Goal: Task Accomplishment & Management: Use online tool/utility

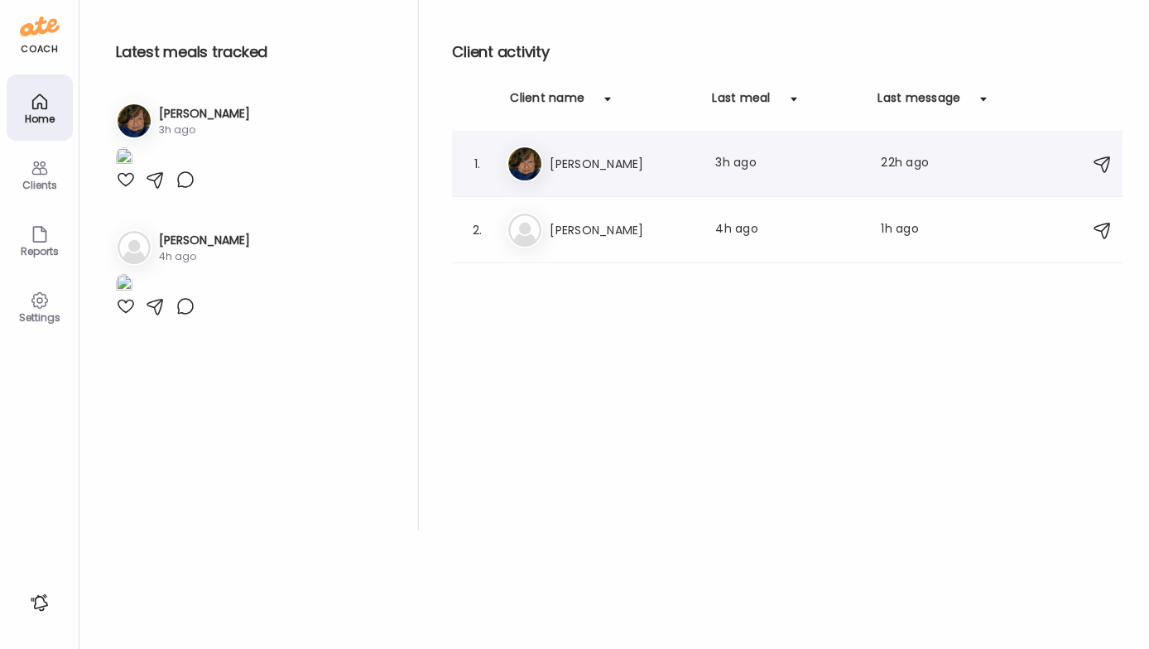
click at [617, 176] on div "Sh [PERSON_NAME] Last meal: 3h ago Last message: 22h ago You: Poor [PERSON_NAME…" at bounding box center [789, 164] width 566 height 36
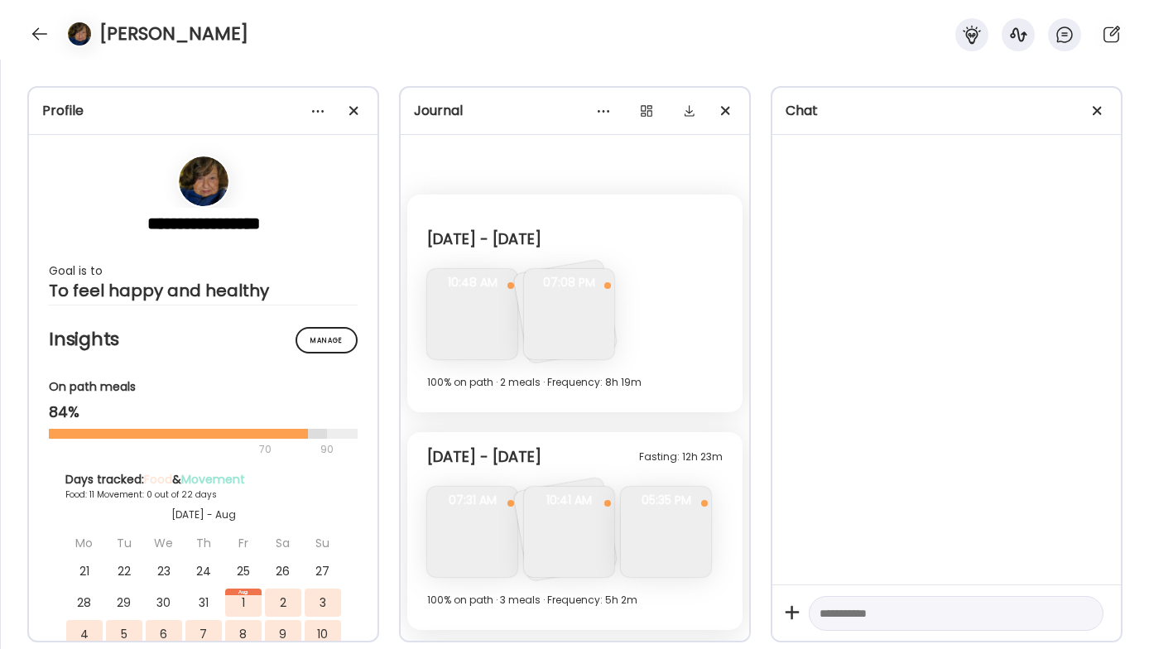
scroll to position [2160, 0]
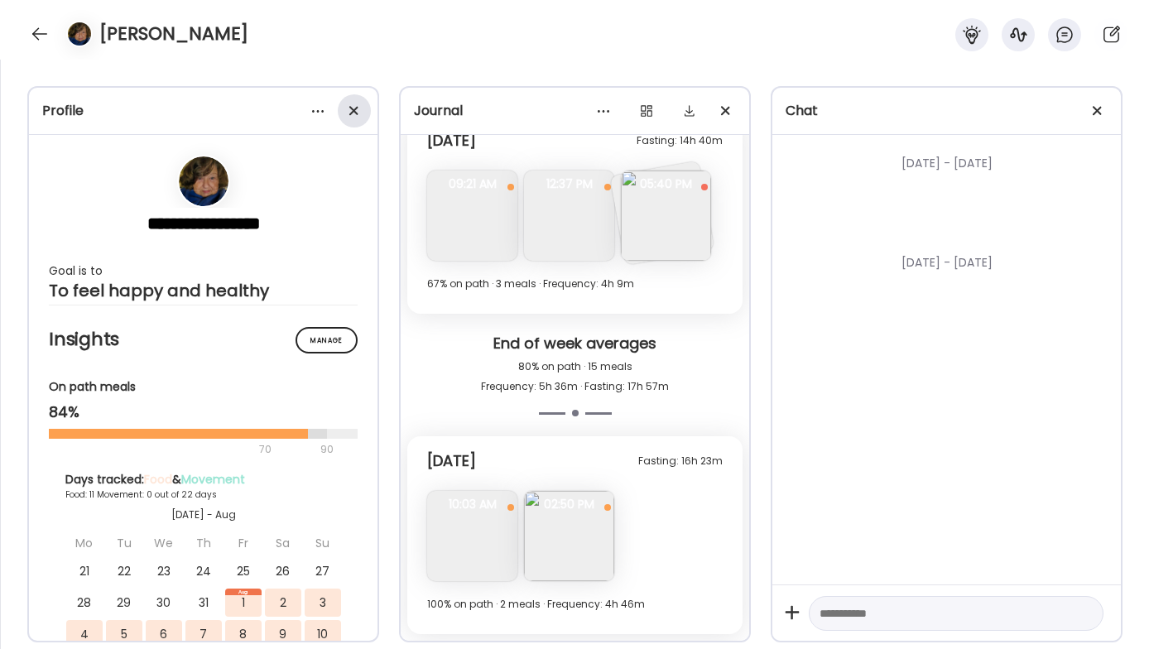
click at [347, 113] on div at bounding box center [354, 110] width 33 height 33
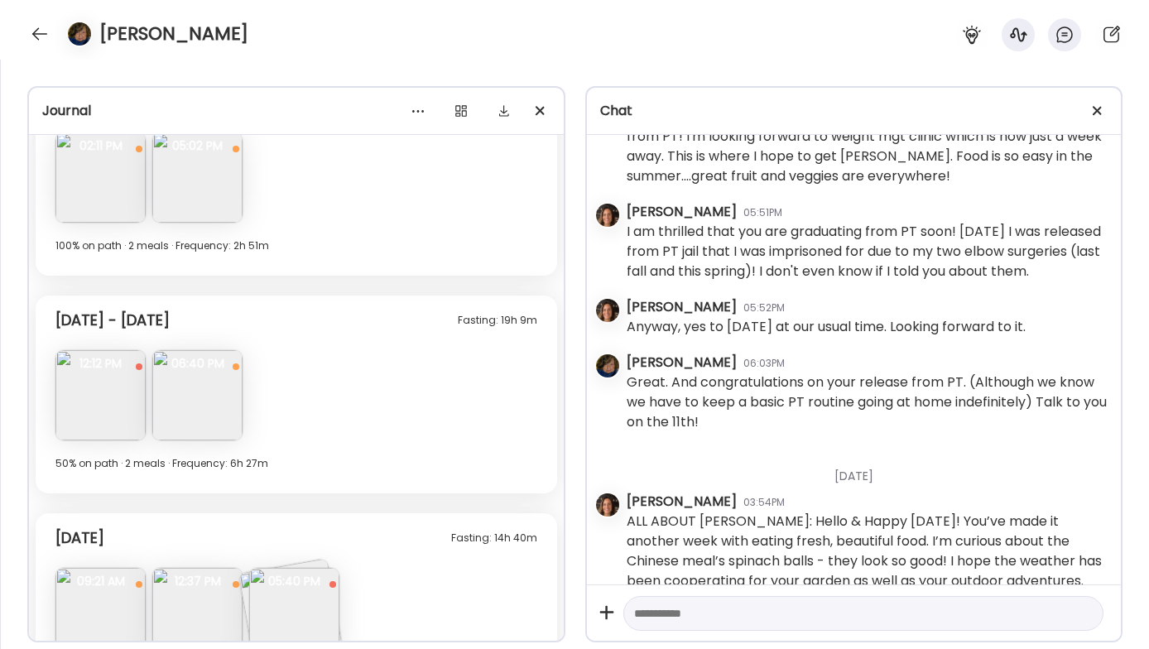
scroll to position [7508, 0]
click at [75, 414] on img at bounding box center [100, 398] width 90 height 90
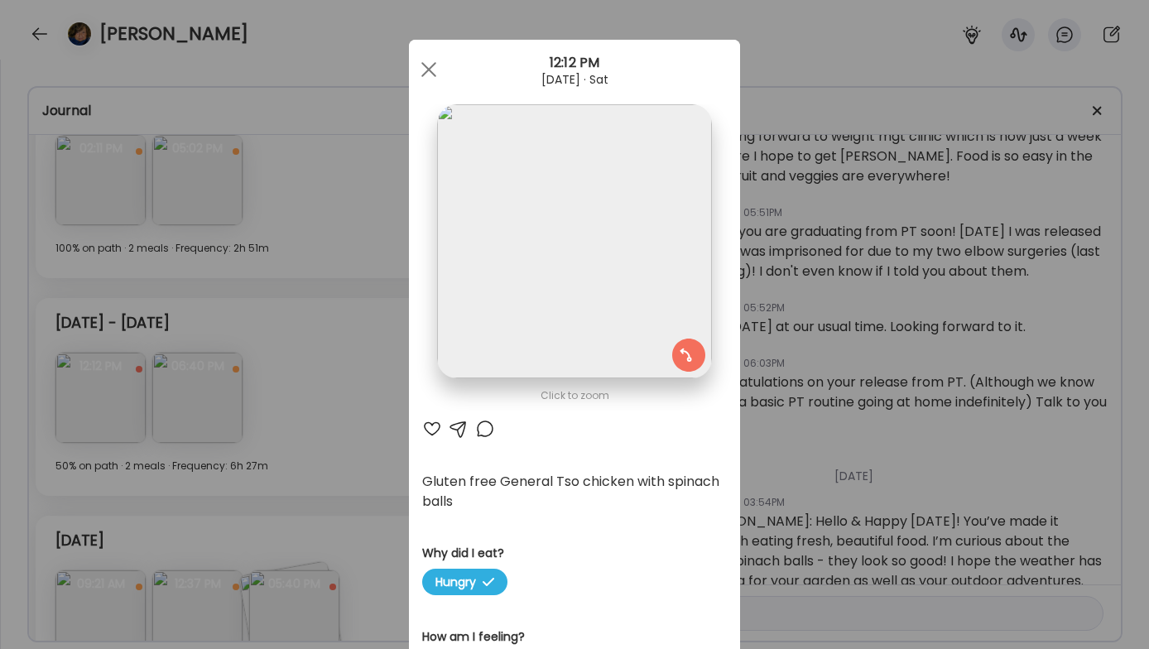
click at [548, 240] on img at bounding box center [574, 241] width 274 height 274
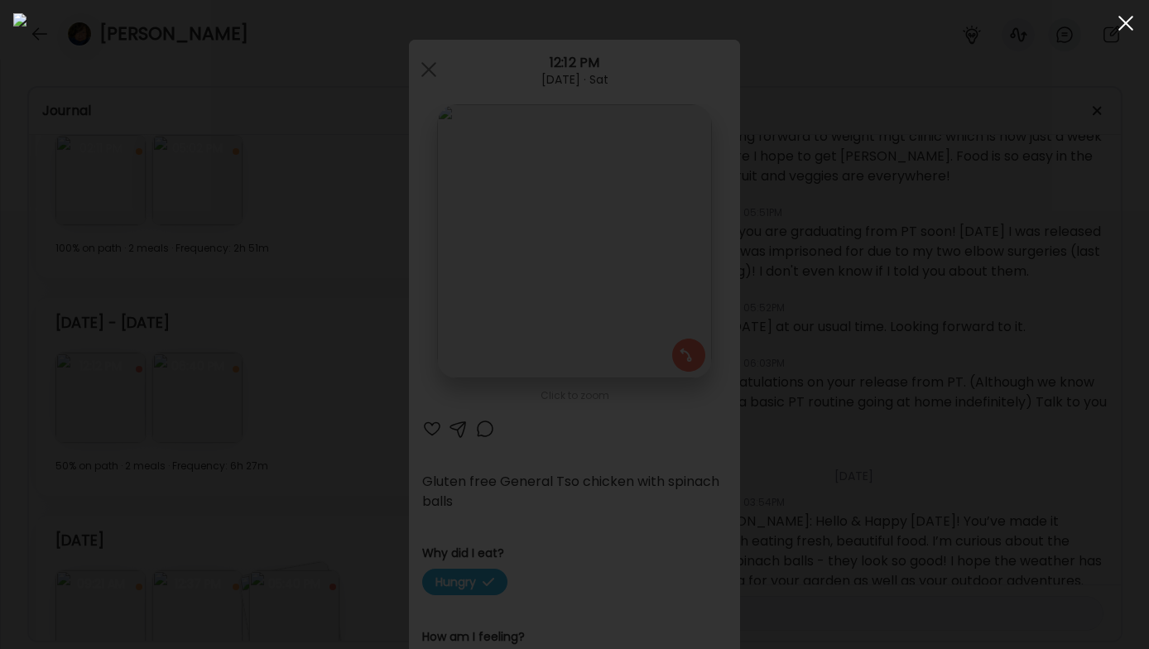
click at [1129, 22] on div at bounding box center [1125, 23] width 33 height 33
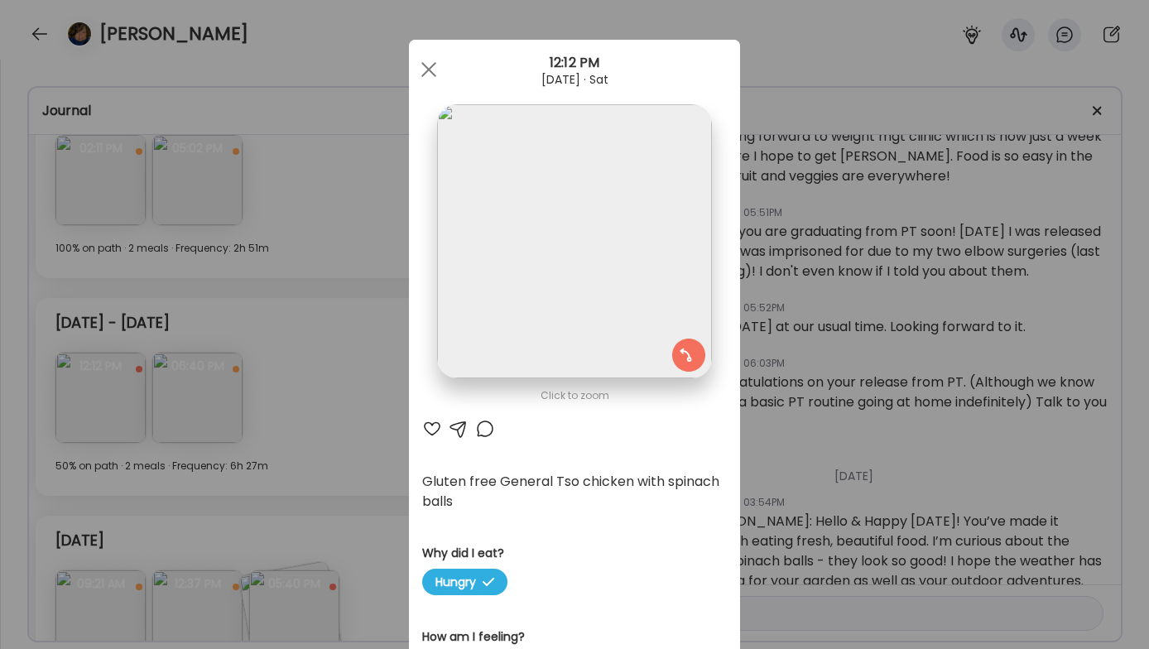
click at [847, 43] on div "Ate Coach Dashboard Wahoo! It’s official Take a moment to set up your Coach Pro…" at bounding box center [574, 324] width 1149 height 649
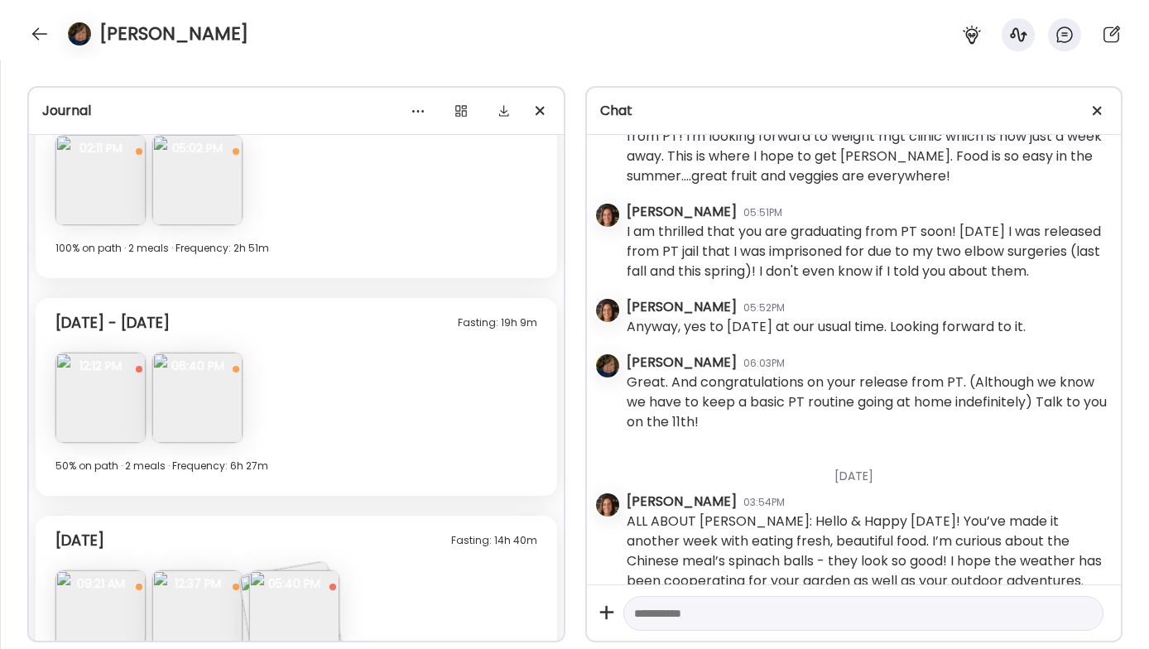
click at [755, 599] on div at bounding box center [863, 614] width 481 height 36
click at [750, 609] on textarea at bounding box center [848, 613] width 429 height 20
paste textarea "**********"
type textarea "**********"
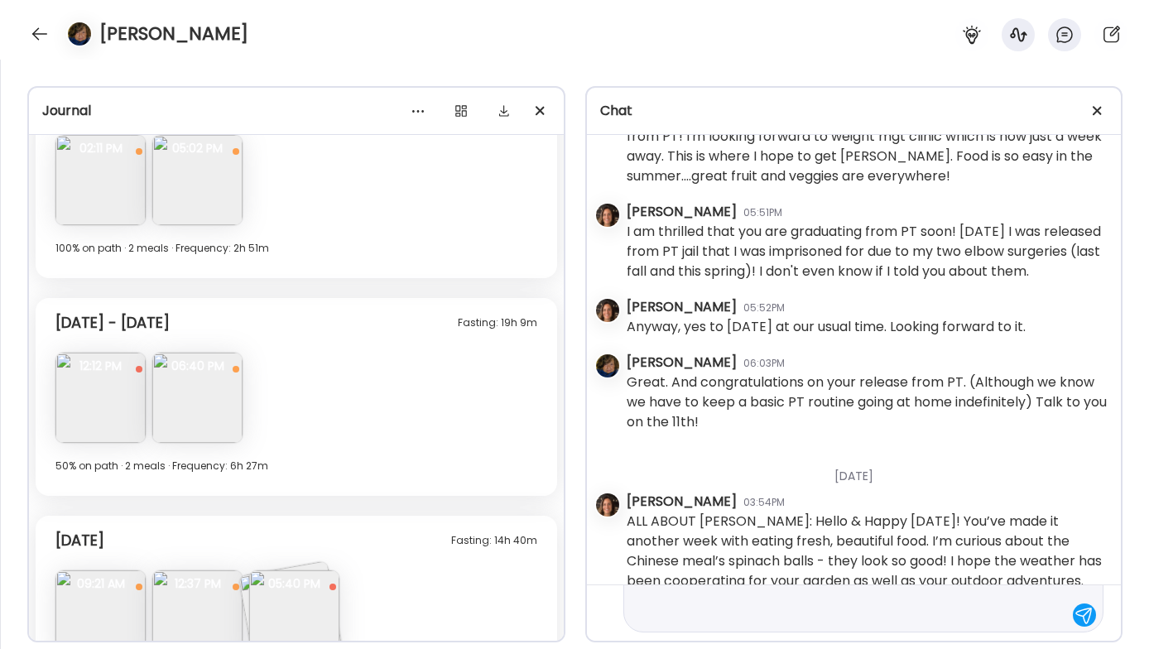
click at [1087, 618] on div at bounding box center [1083, 614] width 23 height 23
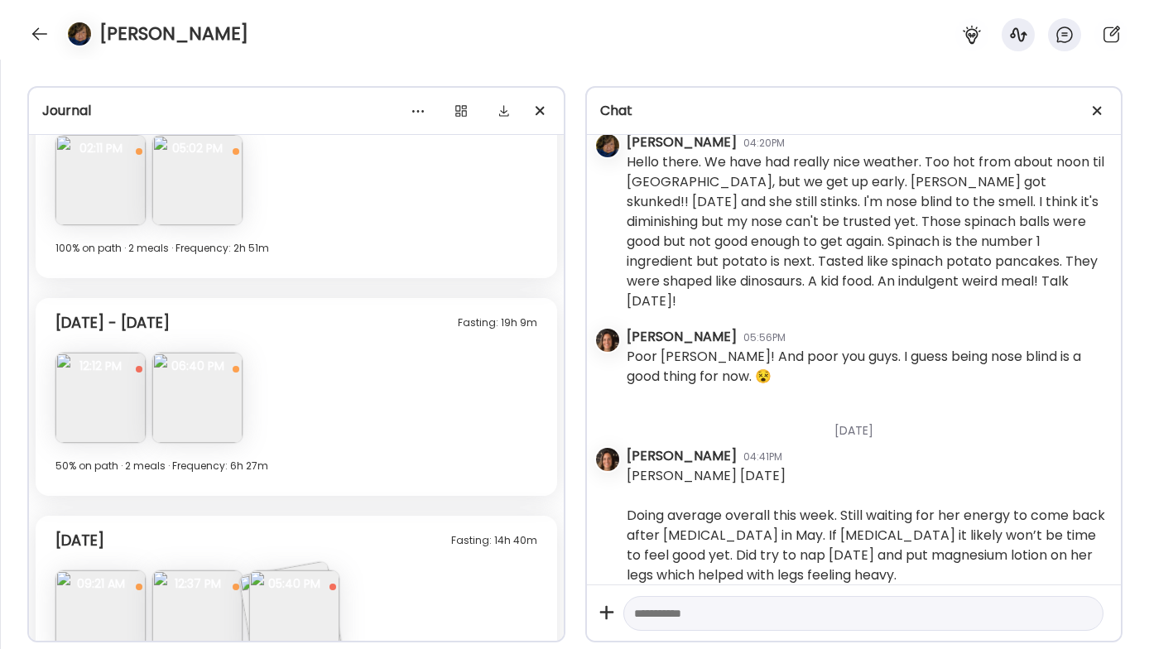
scroll to position [32340, 0]
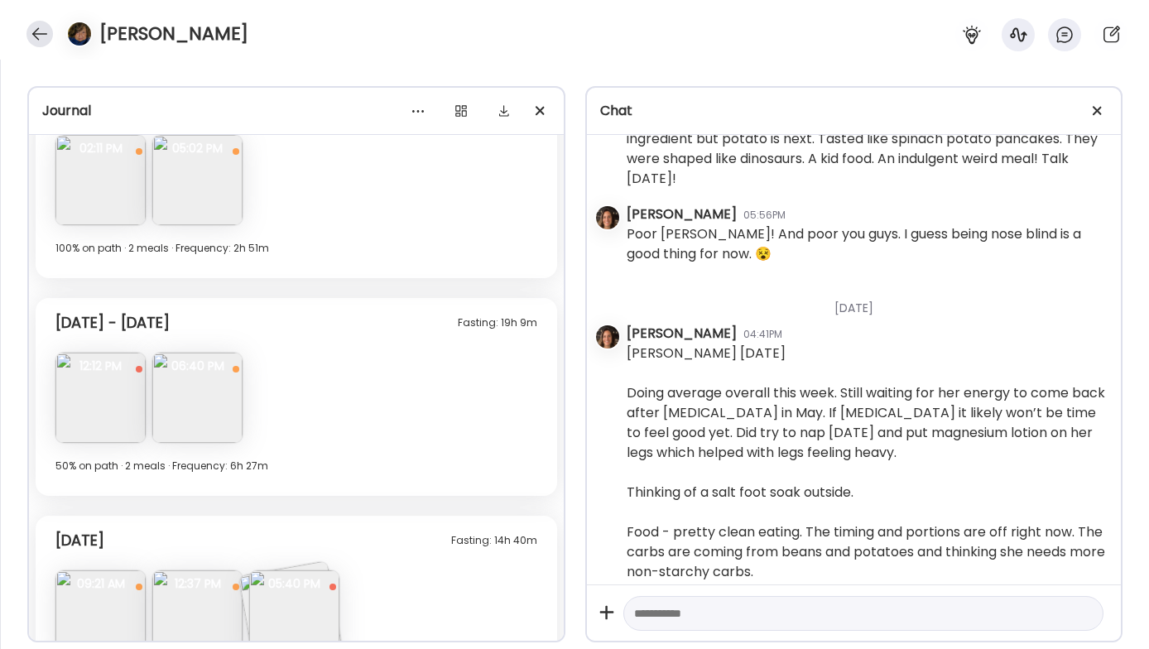
click at [40, 32] on div at bounding box center [39, 34] width 26 height 26
